Goal: Information Seeking & Learning: Understand process/instructions

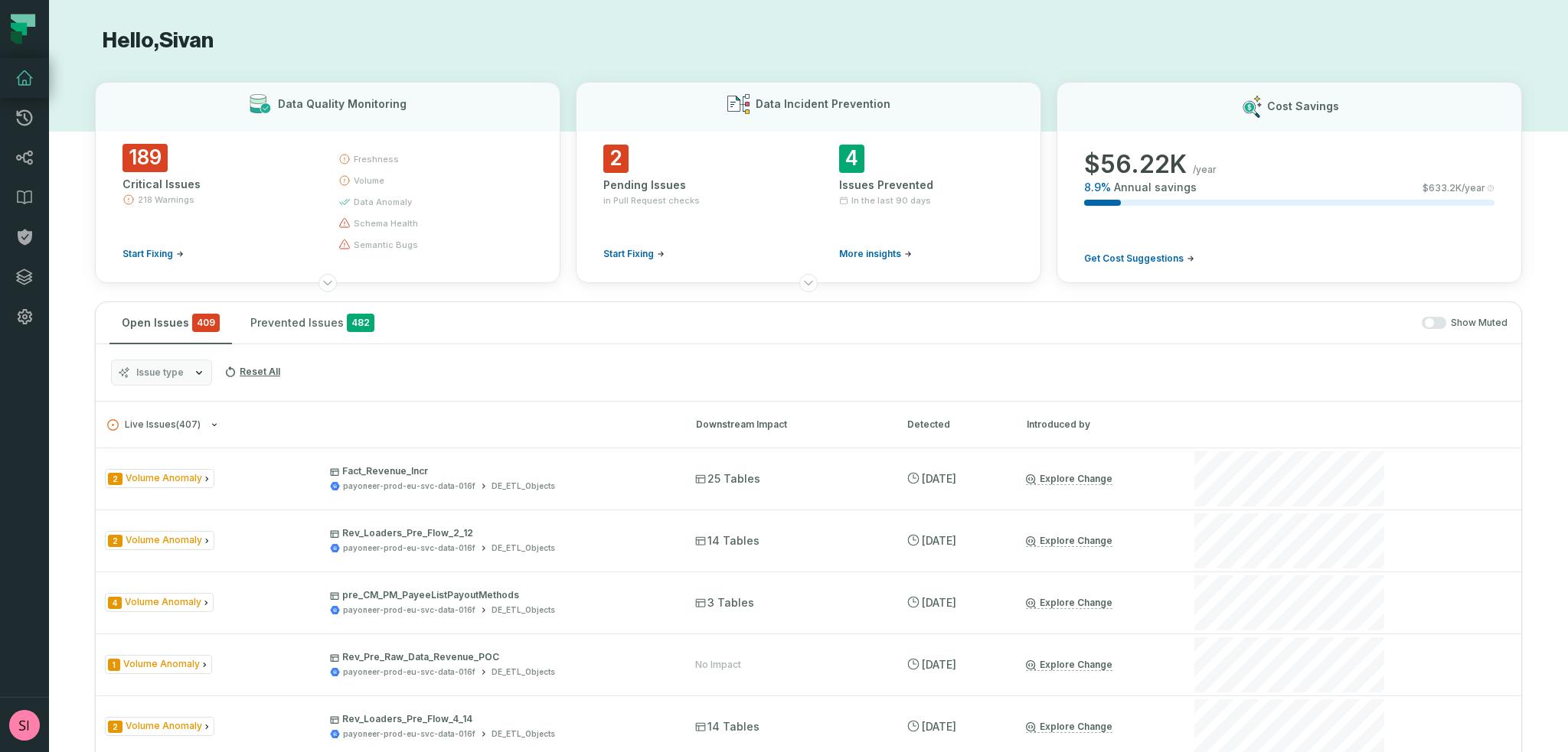
click at [691, 48] on h1 "Hello, [PERSON_NAME]" at bounding box center [808, 41] width 1427 height 27
drag, startPoint x: 20, startPoint y: 156, endPoint x: 42, endPoint y: 157, distance: 22.0
click at [21, 155] on icon at bounding box center [25, 158] width 19 height 18
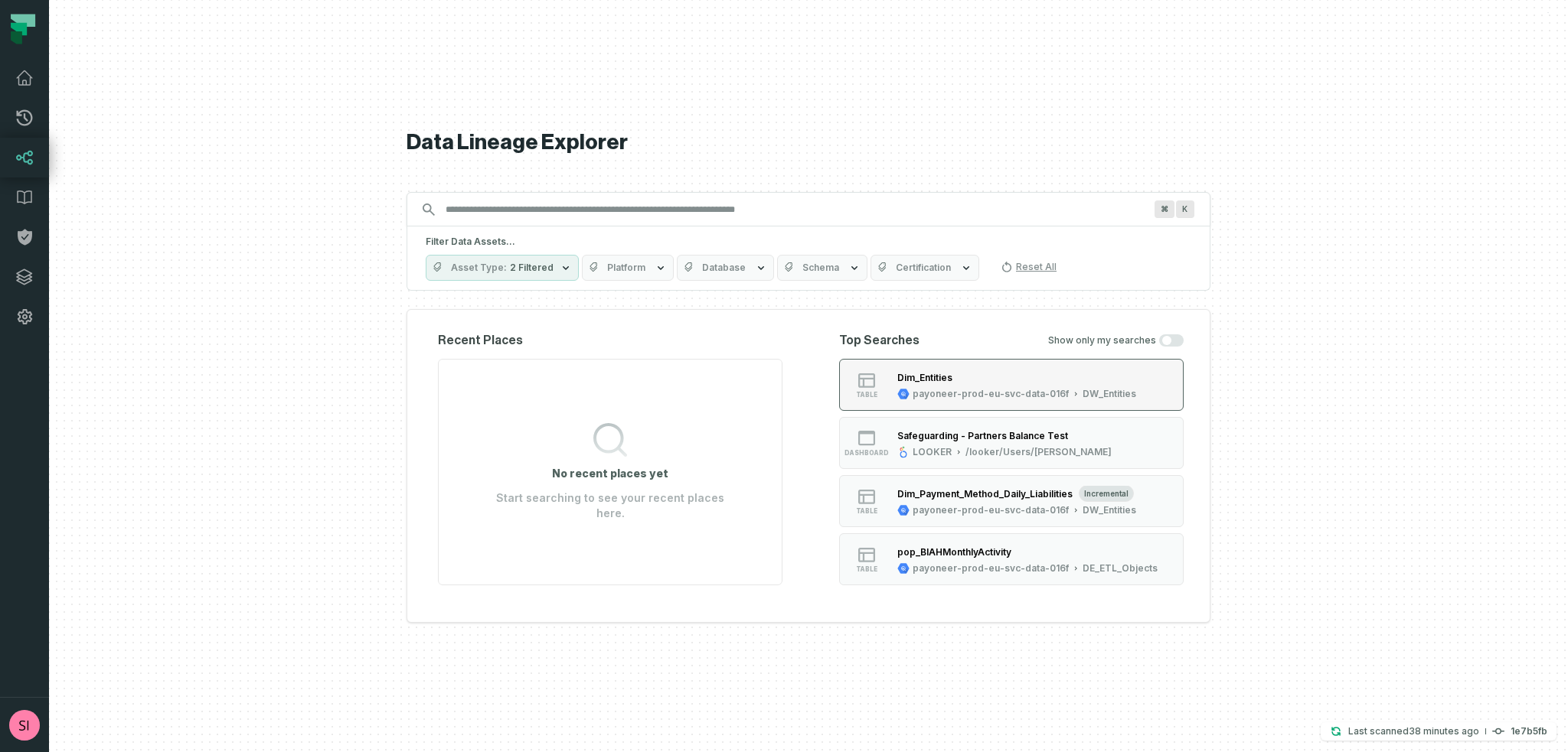
click at [1020, 375] on div "Dim_Entities" at bounding box center [1017, 378] width 239 height 15
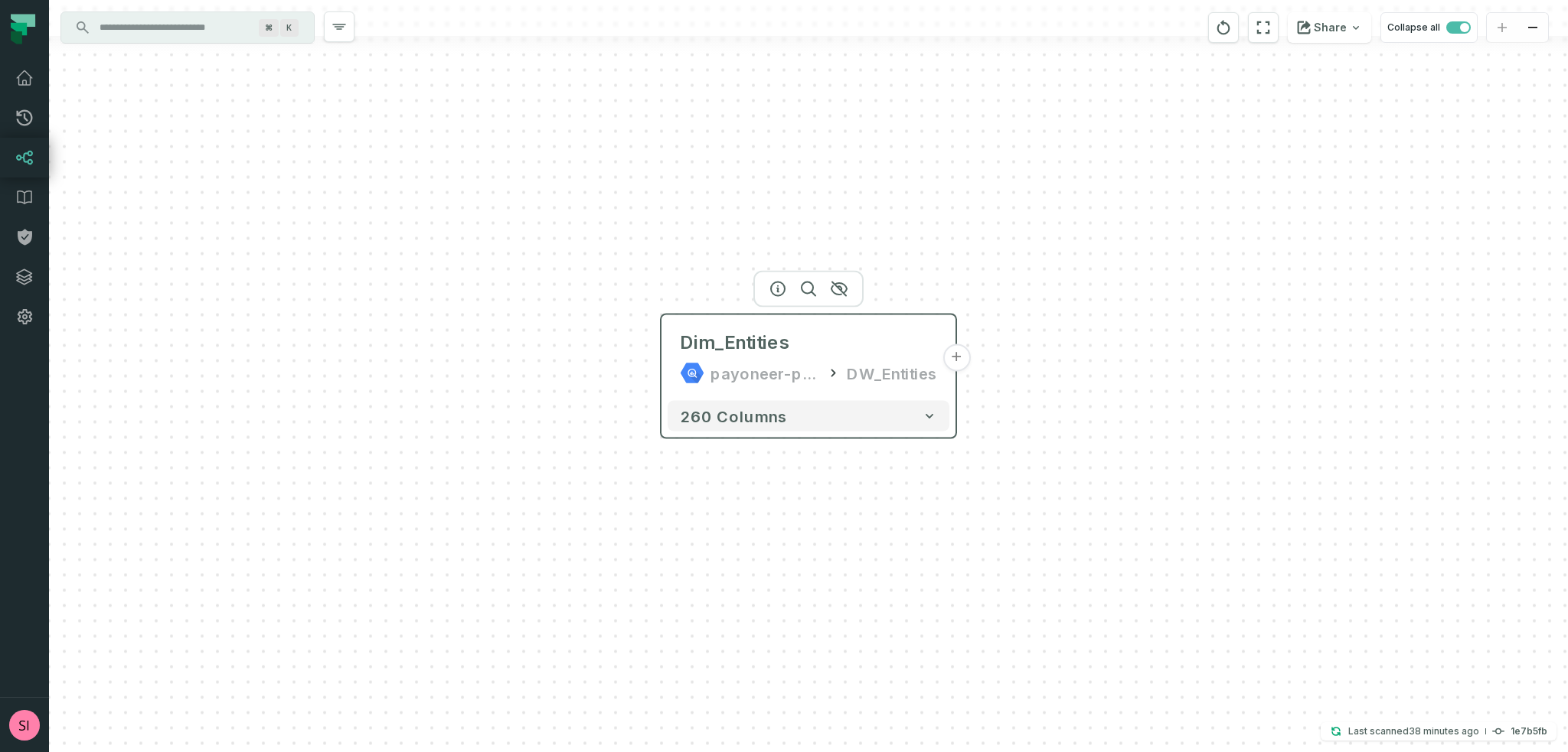
click at [964, 356] on button "+" at bounding box center [957, 358] width 28 height 28
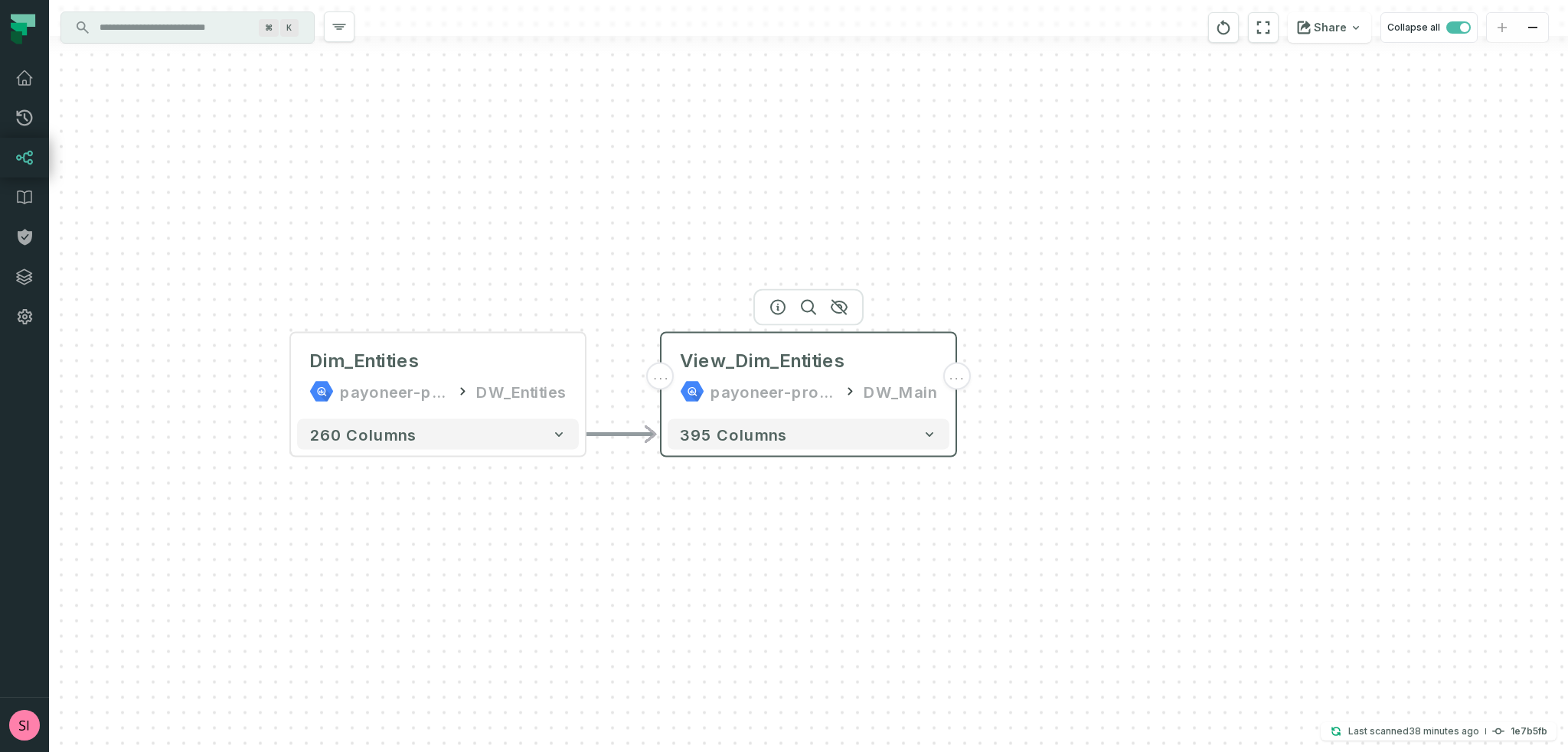
click at [954, 372] on span "..." at bounding box center [957, 377] width 17 height 14
click at [955, 377] on button "+" at bounding box center [957, 377] width 28 height 28
click at [957, 376] on button "+" at bounding box center [957, 377] width 28 height 28
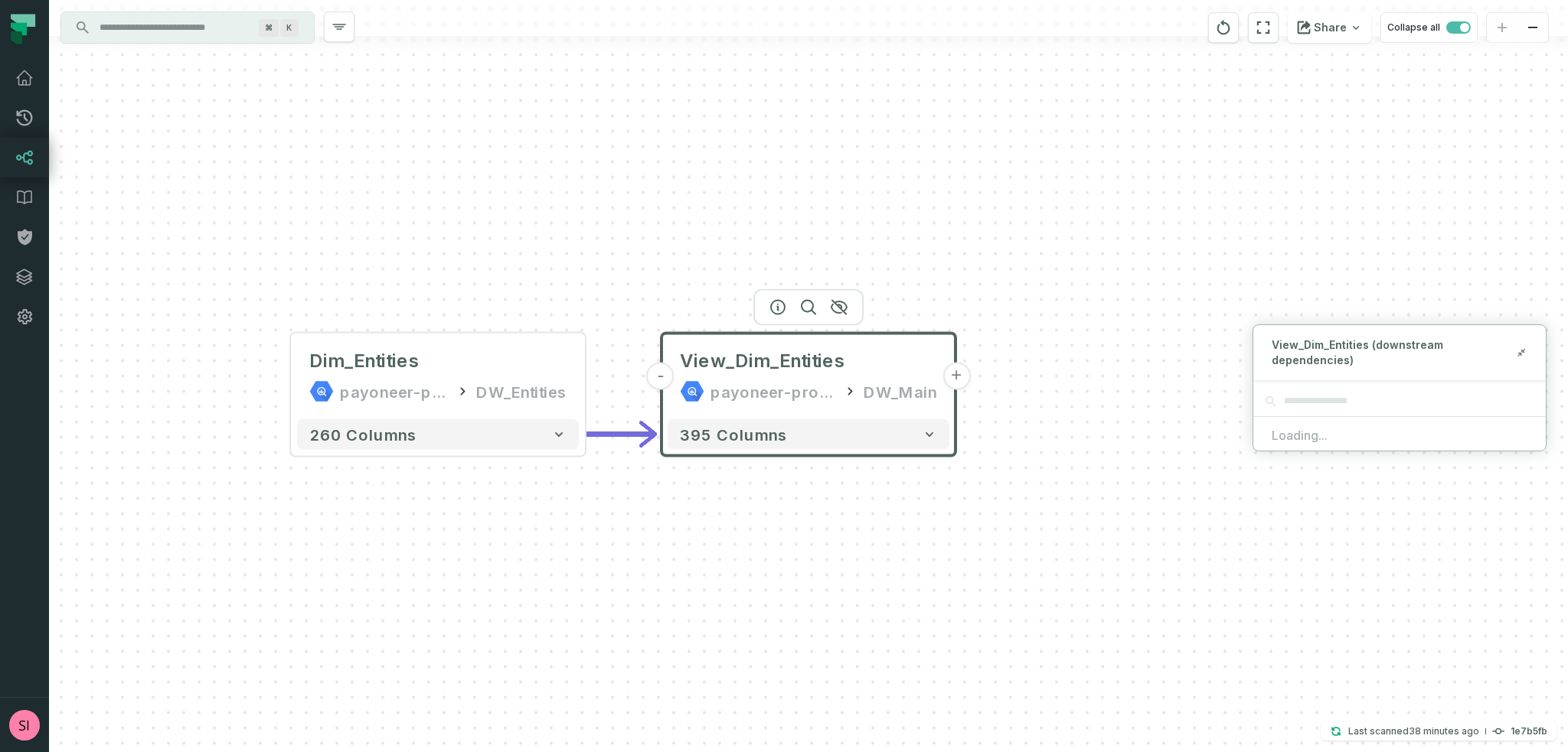
click at [1522, 344] on div "View_Dim_Entities (downstream dependencies)" at bounding box center [1399, 353] width 292 height 55
click at [1521, 351] on icon at bounding box center [1523, 351] width 3 height 3
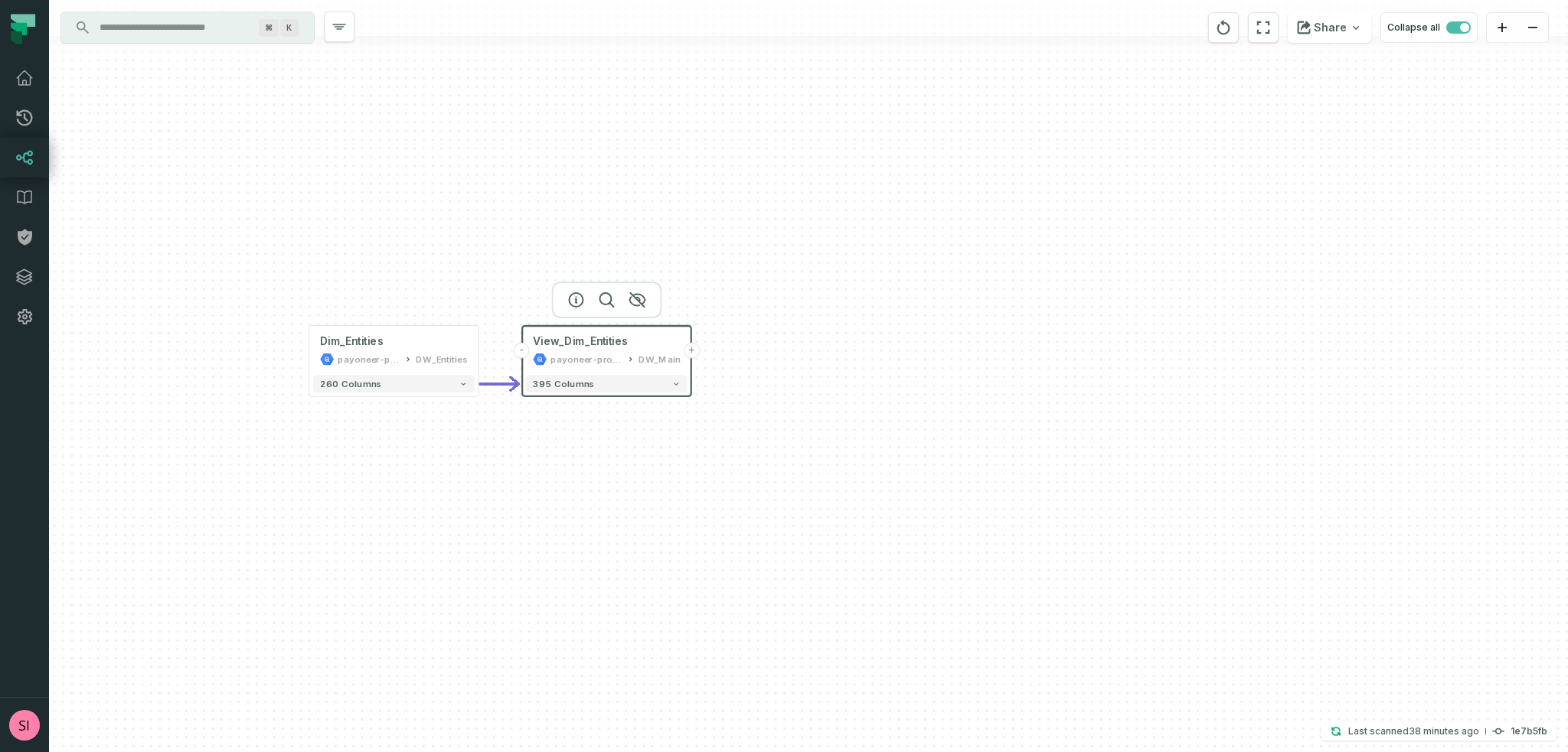
drag, startPoint x: 896, startPoint y: 486, endPoint x: 615, endPoint y: 440, distance: 284.7
click at [615, 440] on div "- View_Dim_Entities payoneer-prod-eu-svc-data-016f DW_Main + 395 columns Dim_En…" at bounding box center [809, 376] width 1519 height 752
click at [674, 385] on icon "button" at bounding box center [675, 384] width 8 height 8
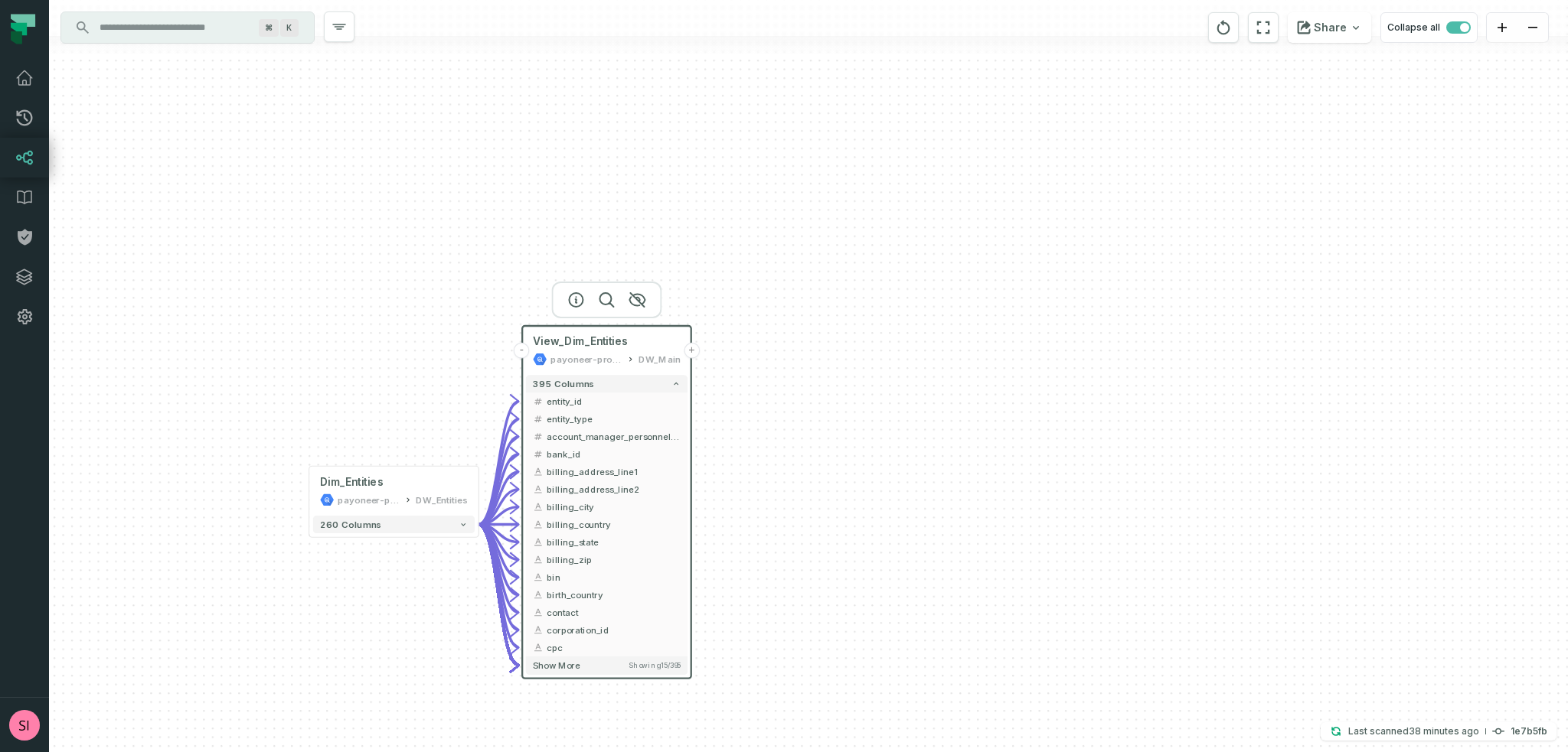
click at [690, 347] on button "+" at bounding box center [691, 351] width 16 height 16
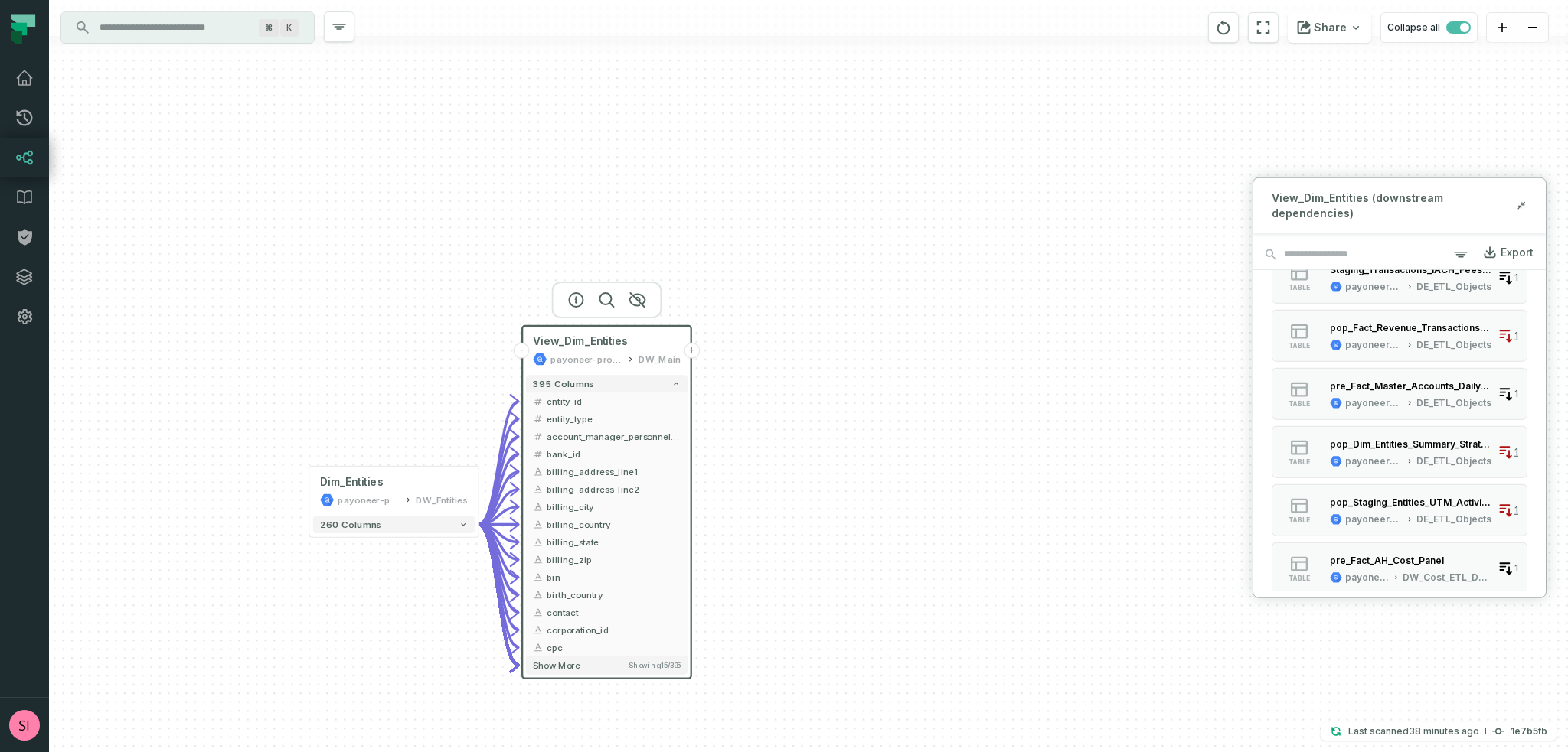
scroll to position [1548, 0]
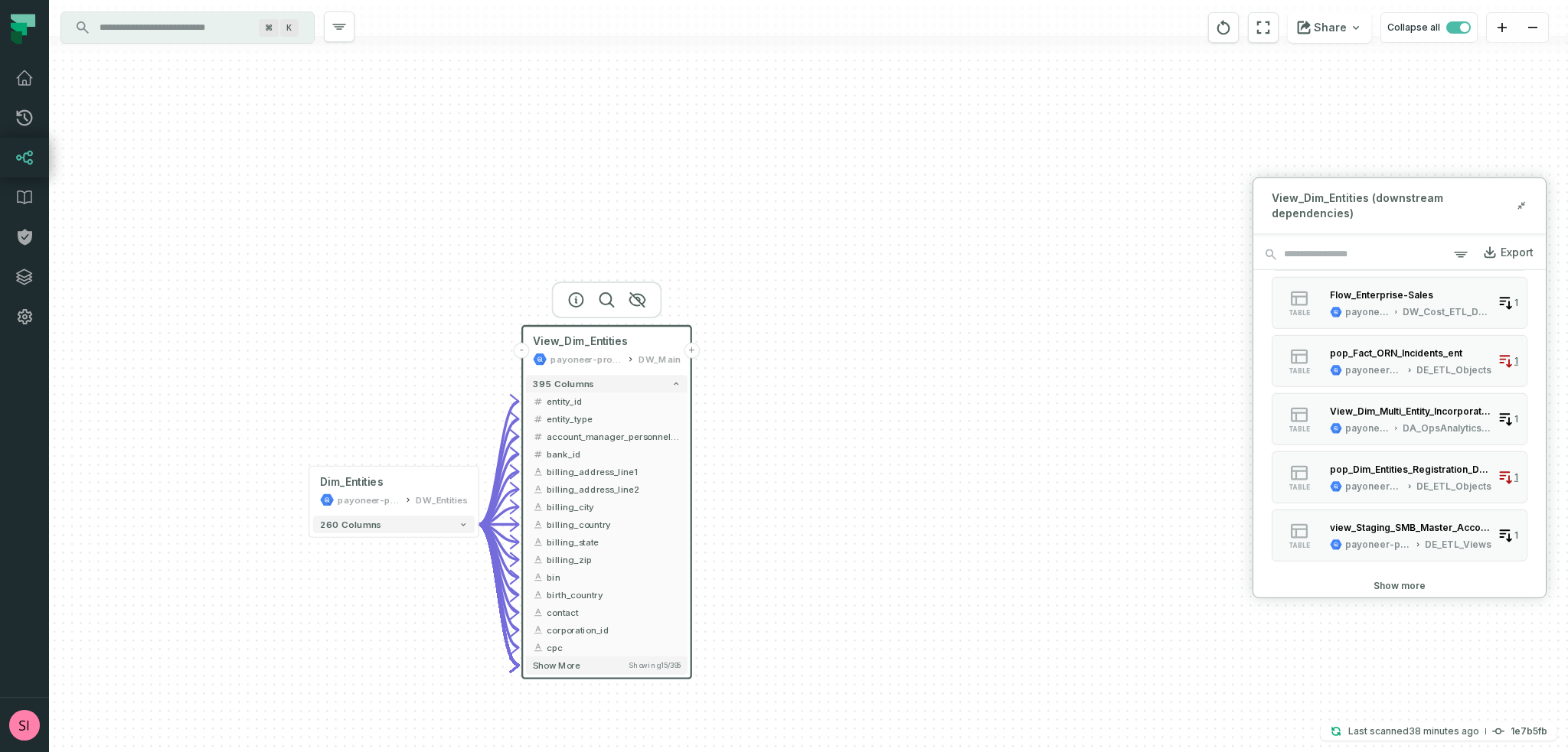
click at [129, 24] on input "Discovery Provider cmdk menu" at bounding box center [173, 28] width 167 height 25
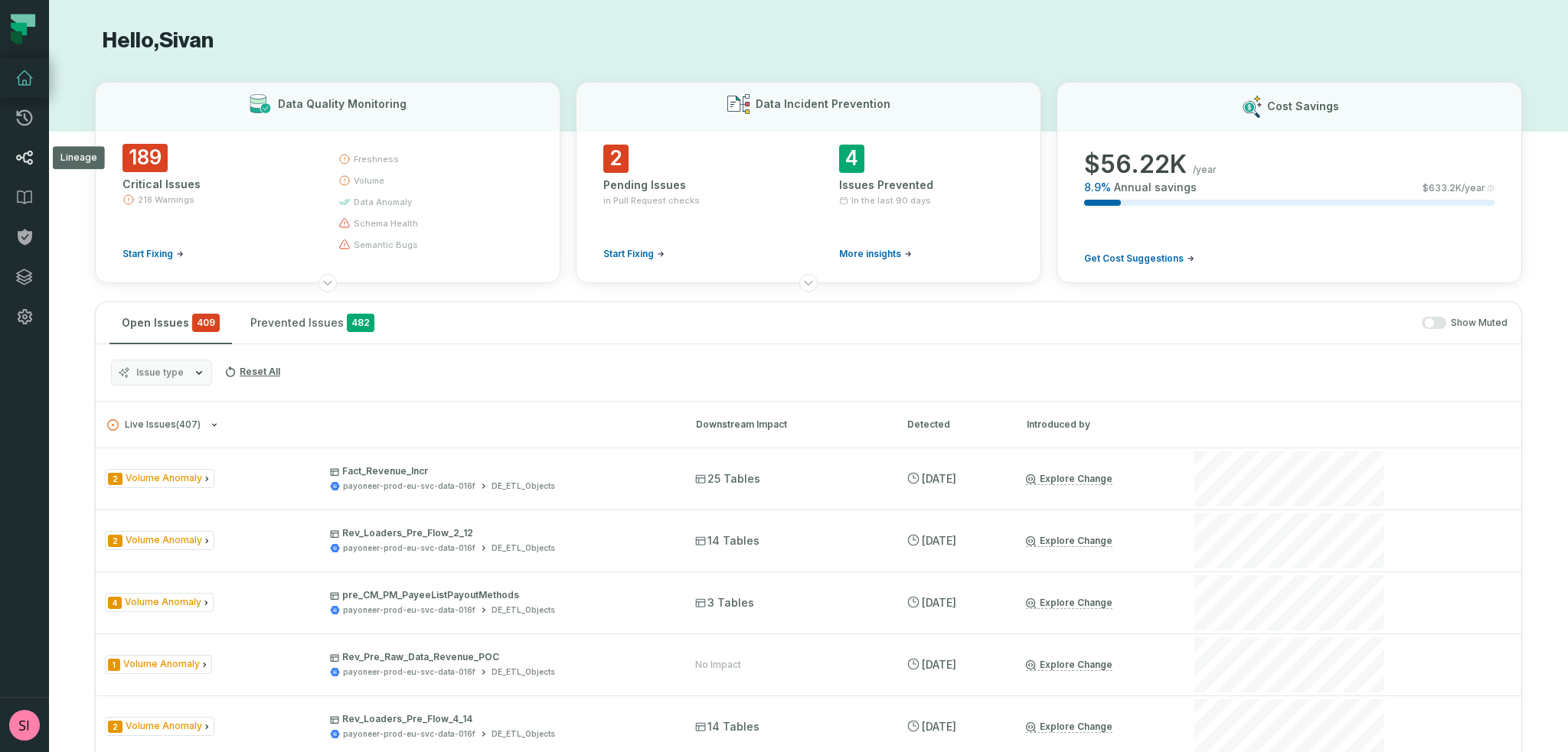
click at [21, 159] on icon at bounding box center [25, 158] width 16 height 14
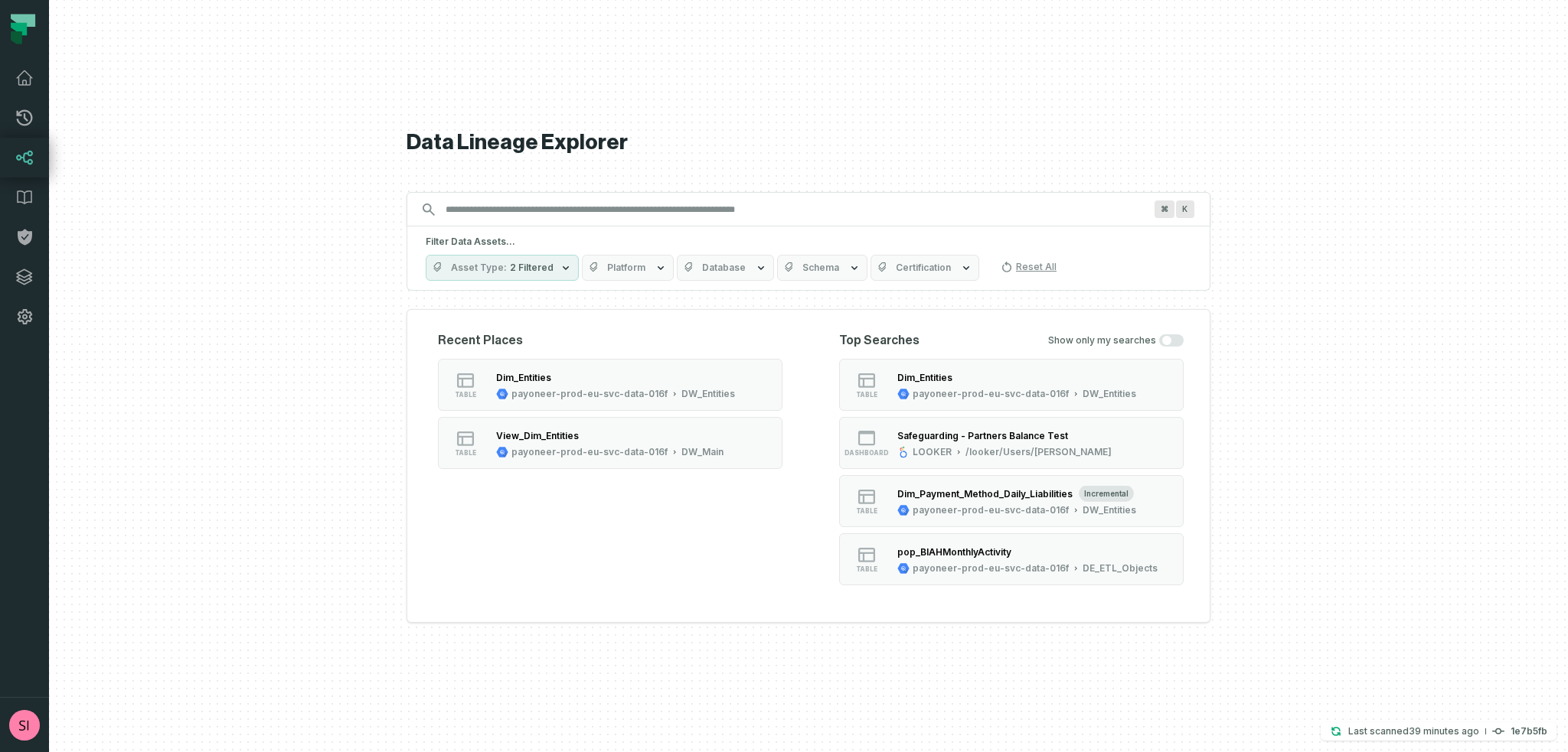
click at [708, 208] on input "Discovery Provider cmdk menu" at bounding box center [795, 210] width 717 height 25
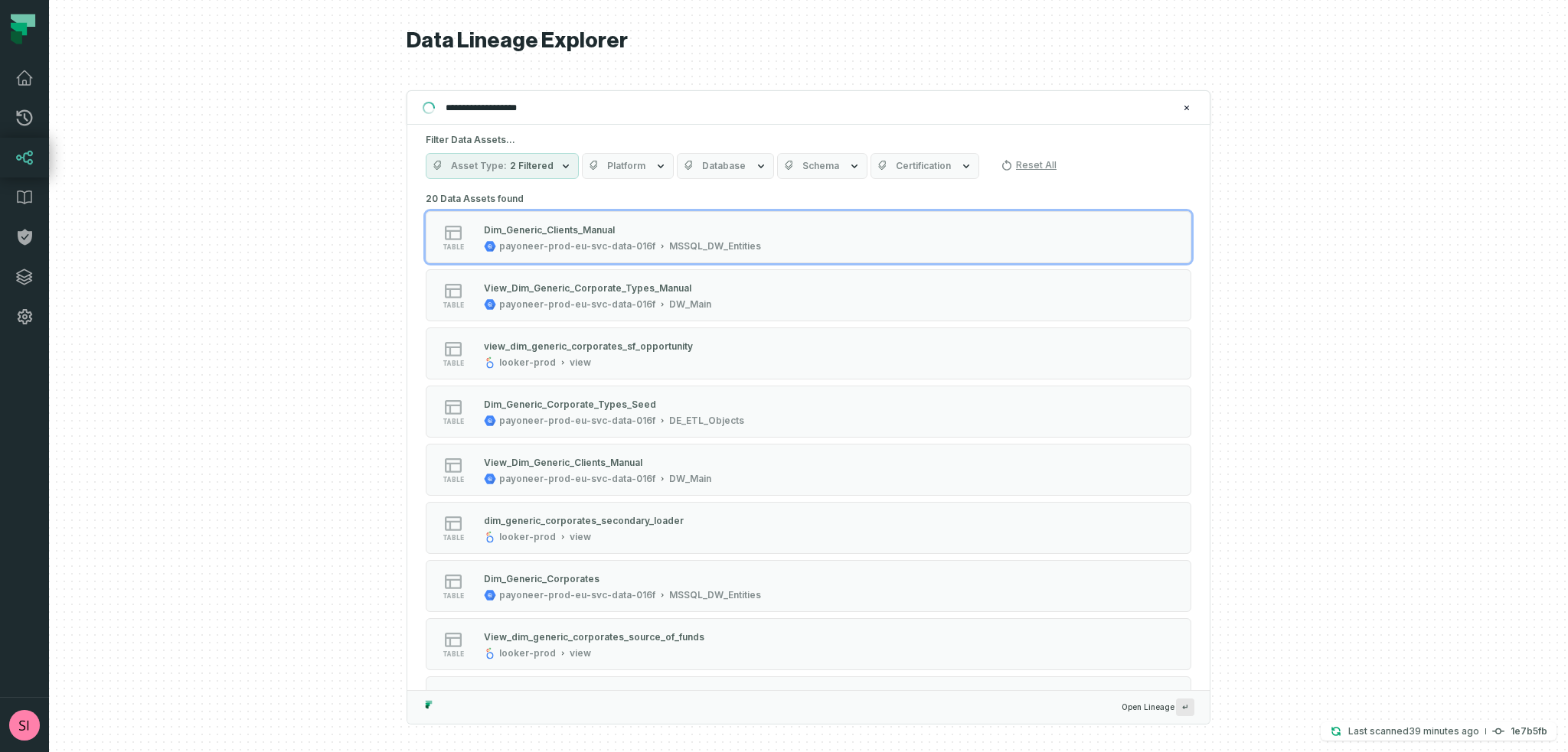
type input "**********"
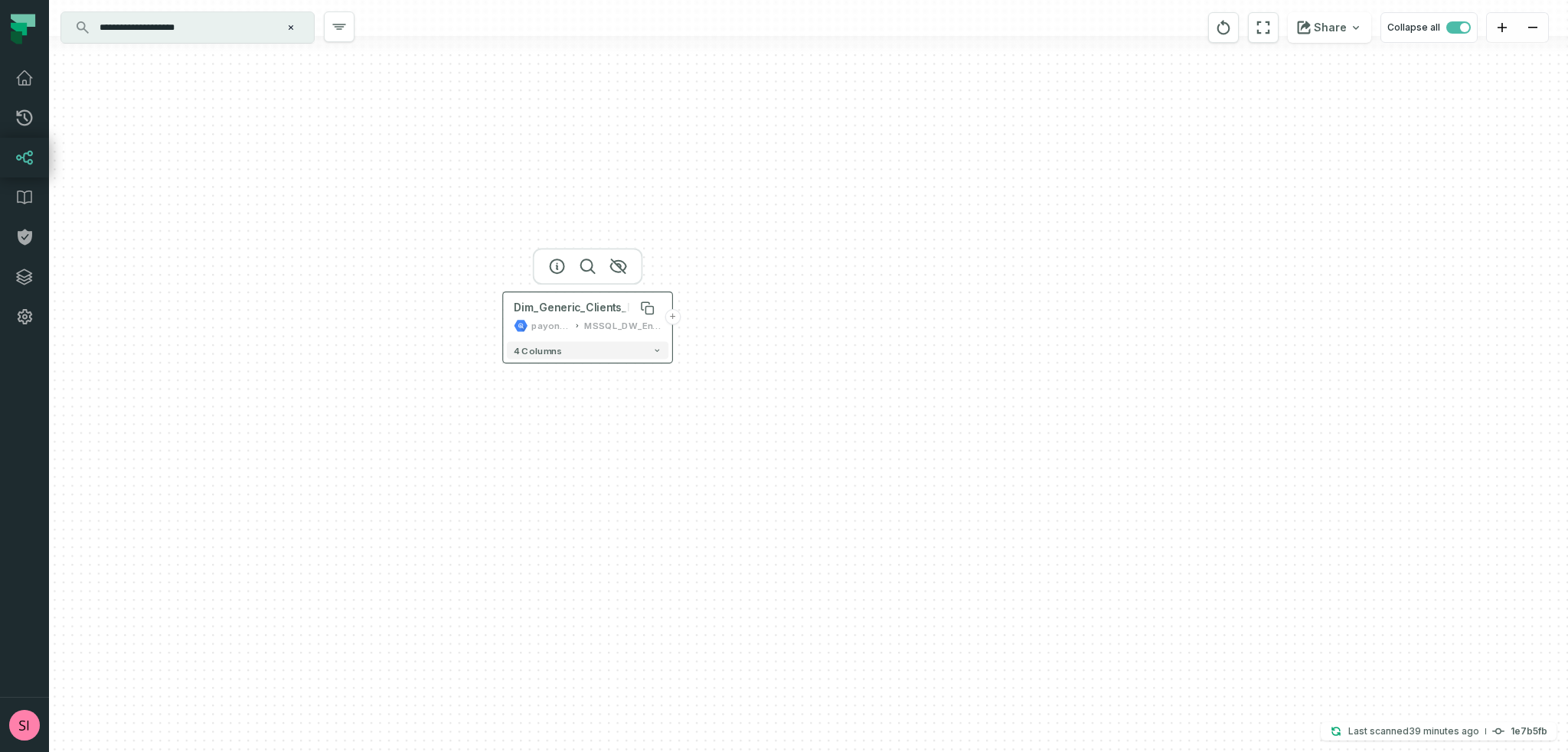
drag, startPoint x: 764, startPoint y: 364, endPoint x: 542, endPoint y: 307, distance: 229.2
click at [542, 307] on div "Dim_Generic_Clients_Manual" at bounding box center [587, 308] width 148 height 14
click at [655, 321] on button "+" at bounding box center [655, 314] width 16 height 16
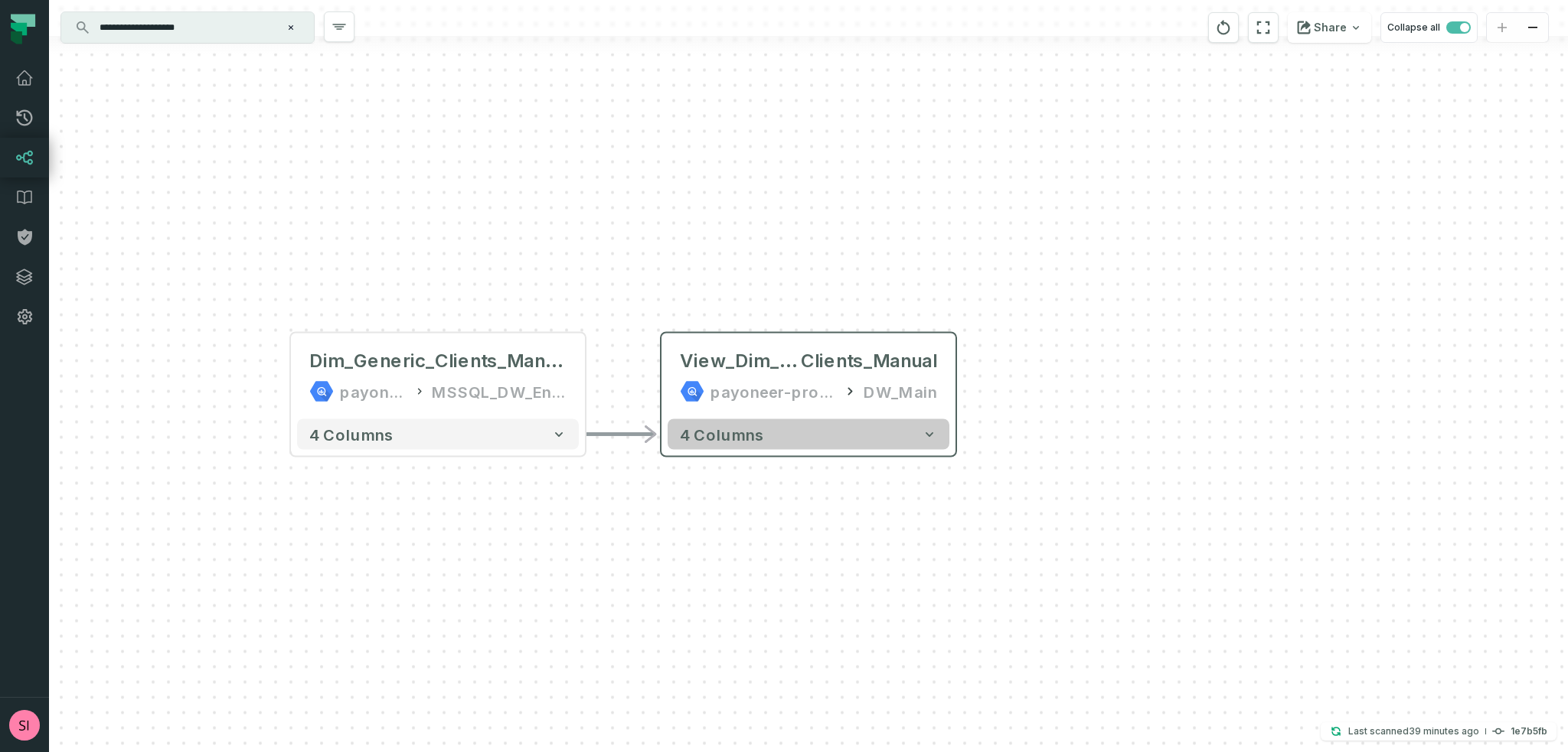
click at [929, 435] on icon "button" at bounding box center [930, 435] width 8 height 5
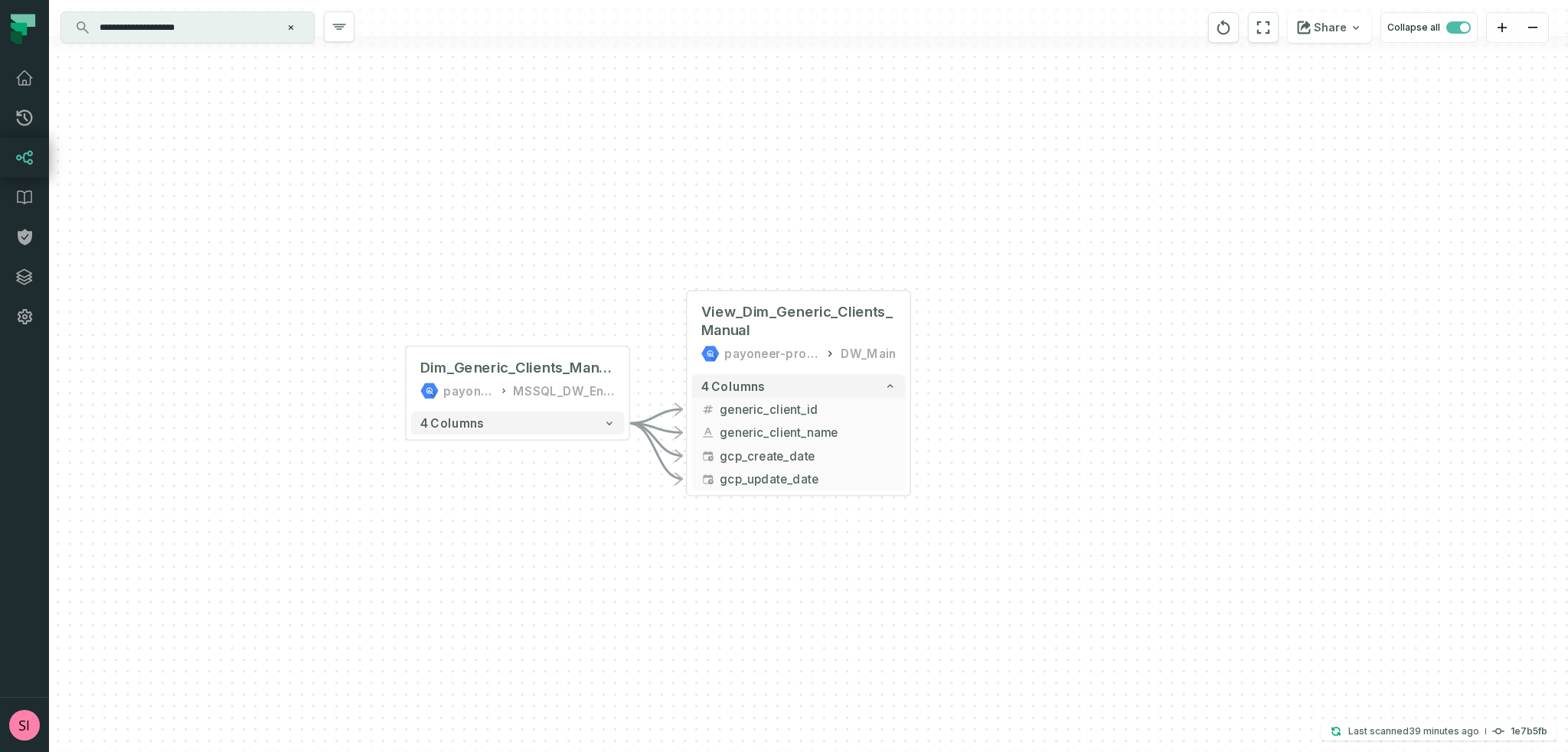
drag, startPoint x: 744, startPoint y: 707, endPoint x: 691, endPoint y: 571, distance: 146.0
click at [691, 571] on div "- View_Dim_Generic_Clients_Manual payoneer-prod-eu-svc-data-016f DW_Main 4 colu…" at bounding box center [809, 376] width 1519 height 752
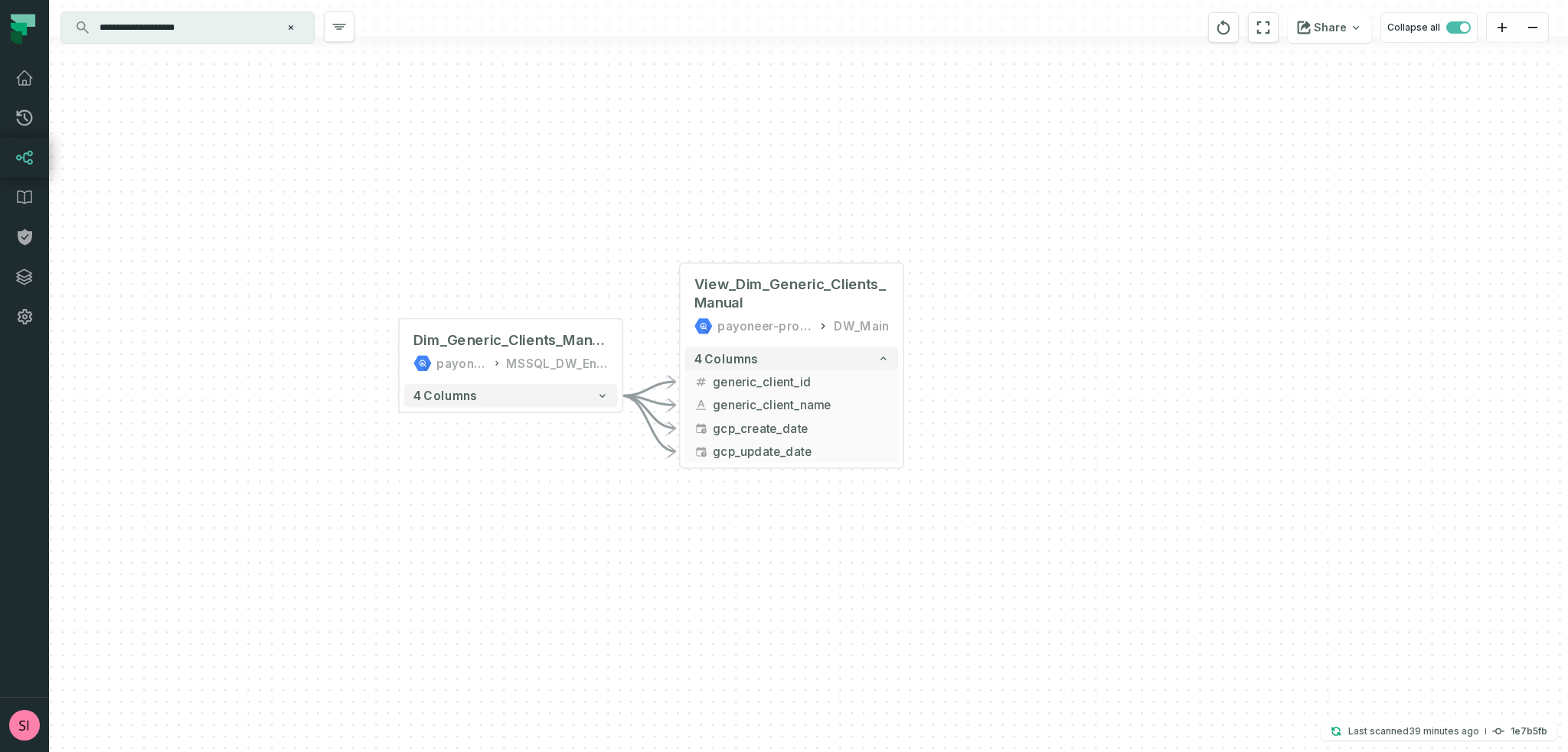
click at [821, 529] on div "- View_Dim_Generic_Clients_Manual payoneer-prod-eu-svc-data-016f DW_Main 4 colu…" at bounding box center [809, 376] width 1519 height 752
